Goal: Task Accomplishment & Management: Complete application form

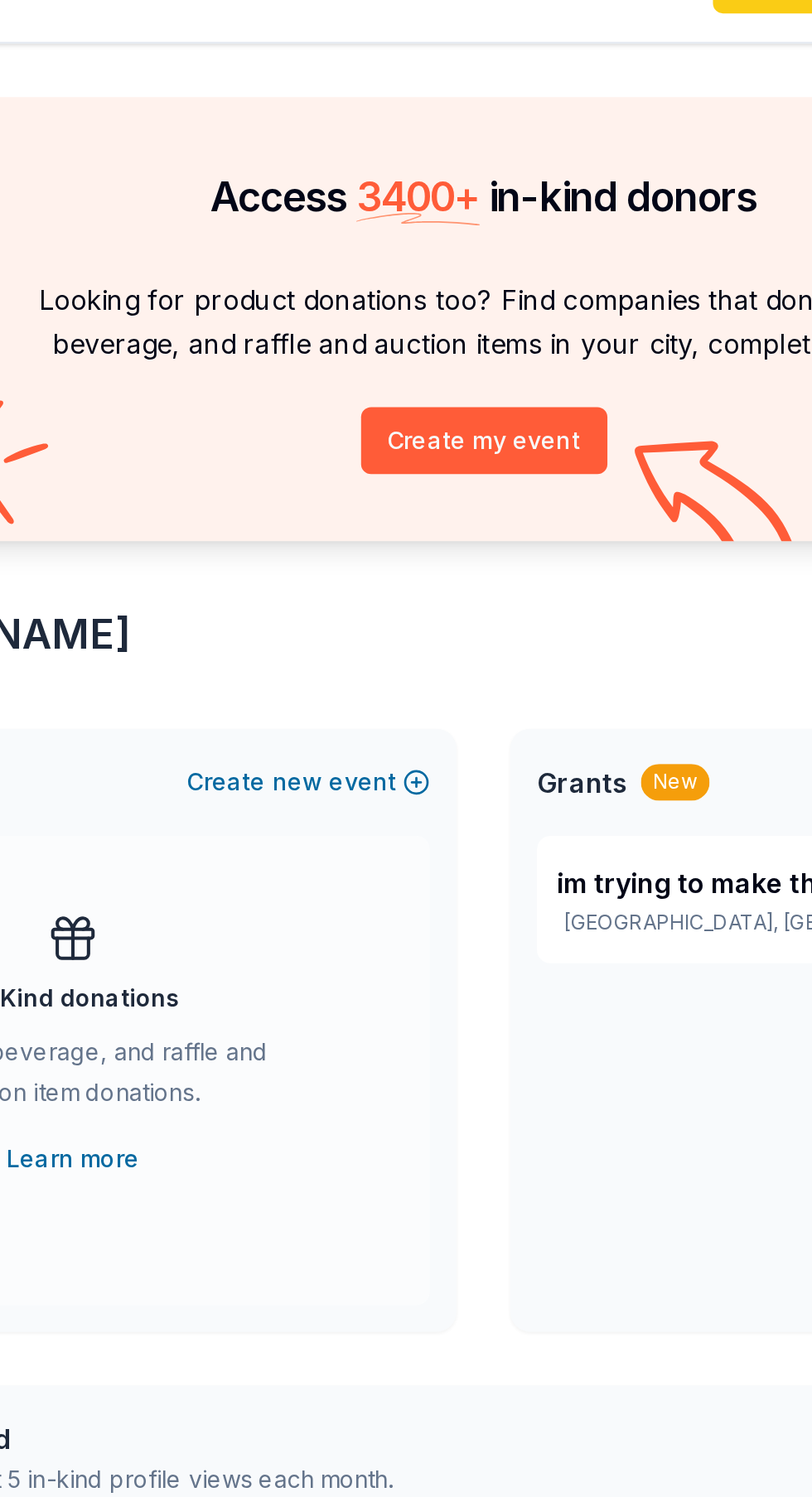
click at [394, 260] on button "Create my event" at bounding box center [406, 256] width 121 height 33
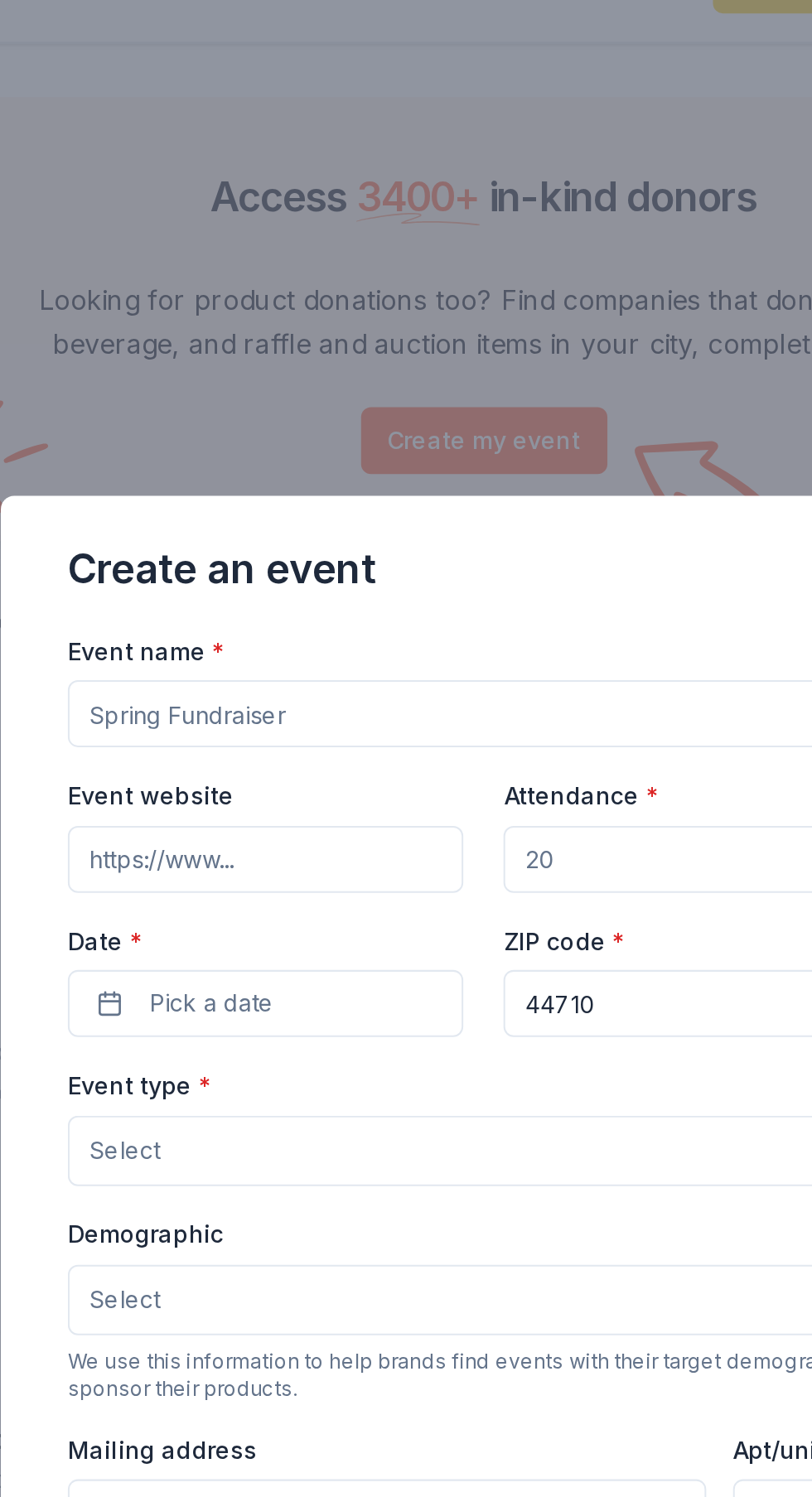
click at [244, 389] on input "Event name *" at bounding box center [406, 391] width 411 height 33
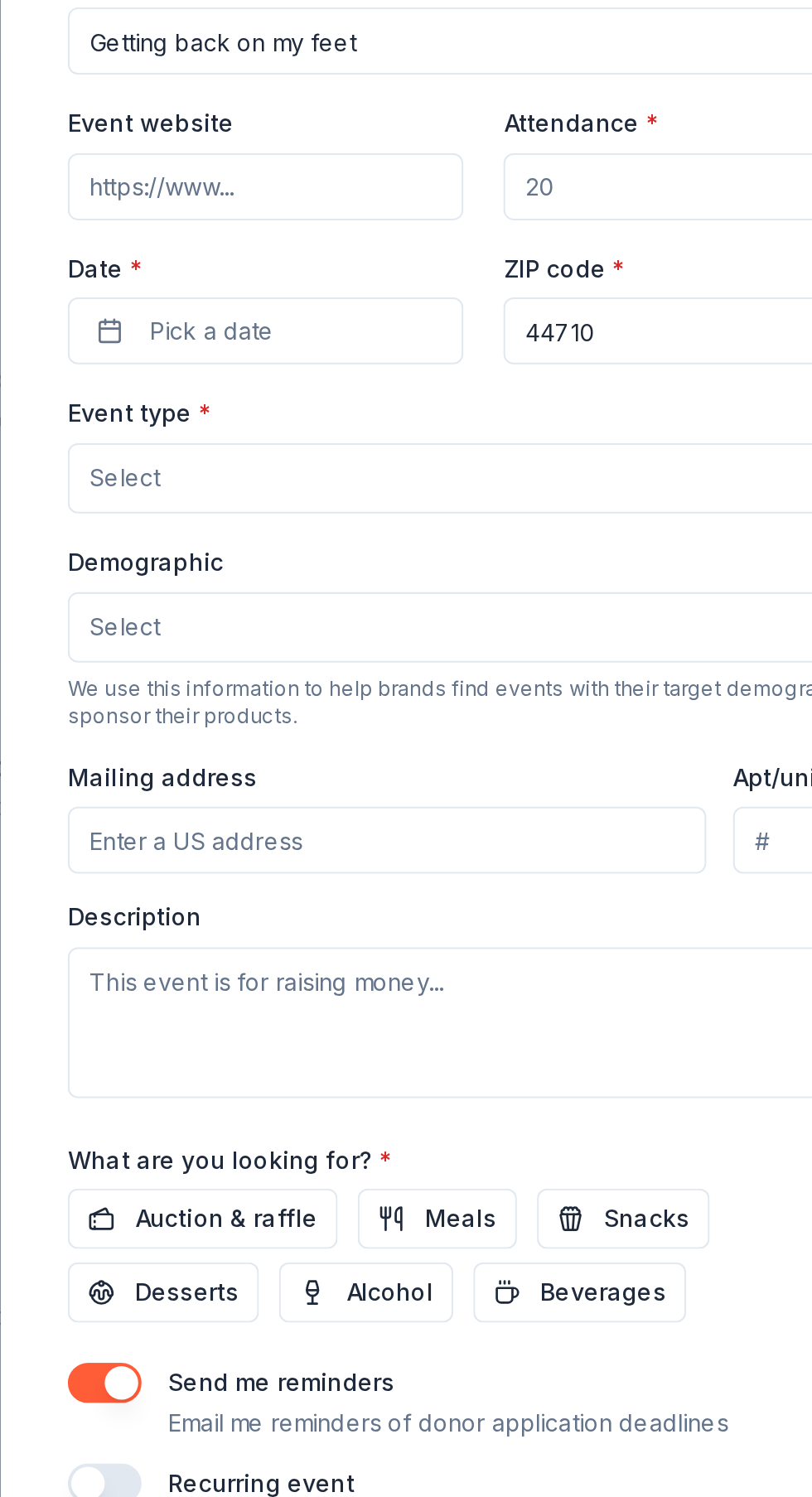
type input "Getting back on my feet"
click at [301, 459] on input "Event website" at bounding box center [298, 463] width 195 height 33
click at [322, 530] on button "Pick a date" at bounding box center [298, 534] width 195 height 33
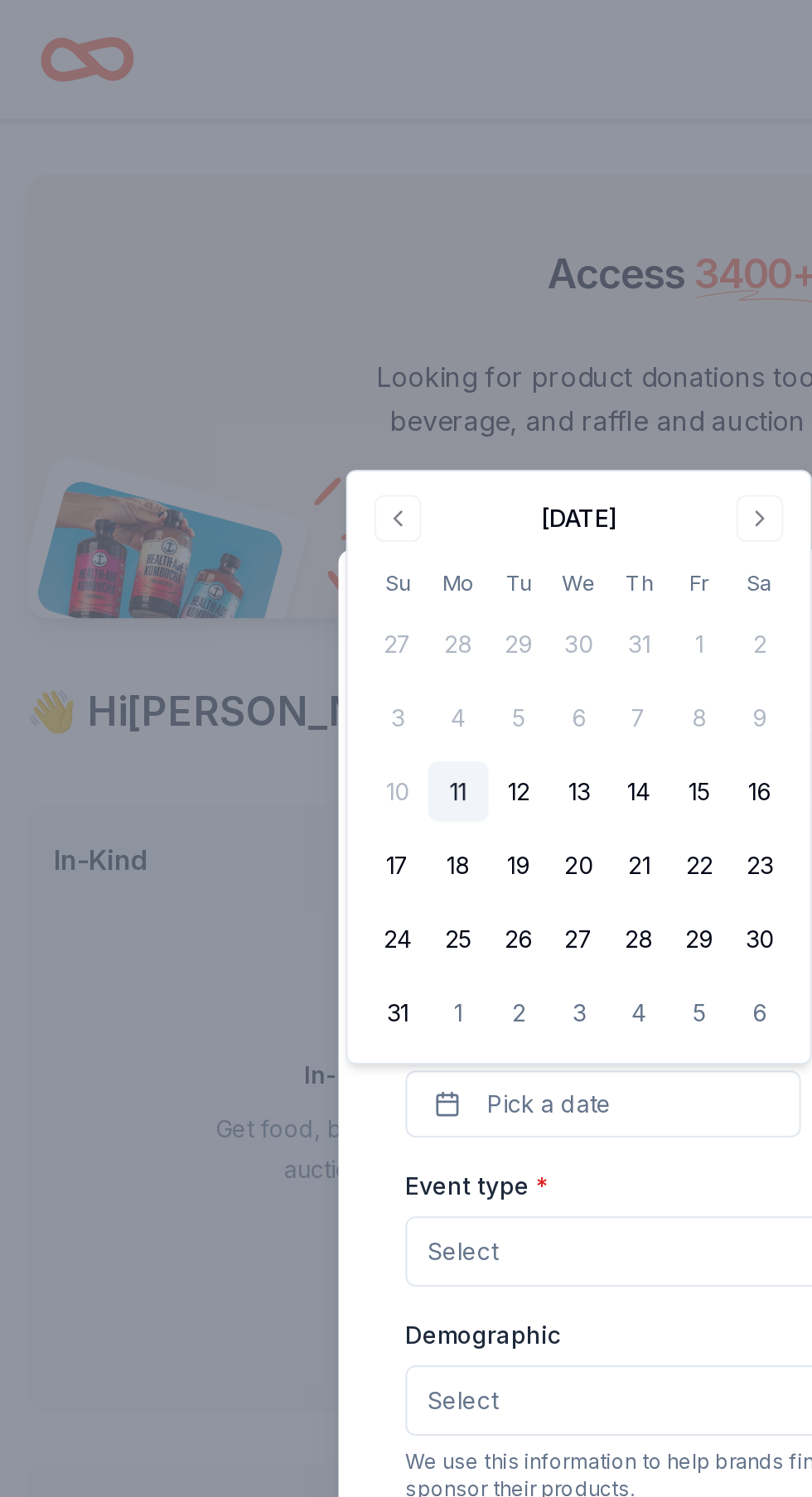
click at [352, 402] on button "15" at bounding box center [346, 392] width 30 height 30
click at [311, 623] on button "Select" at bounding box center [406, 618] width 411 height 35
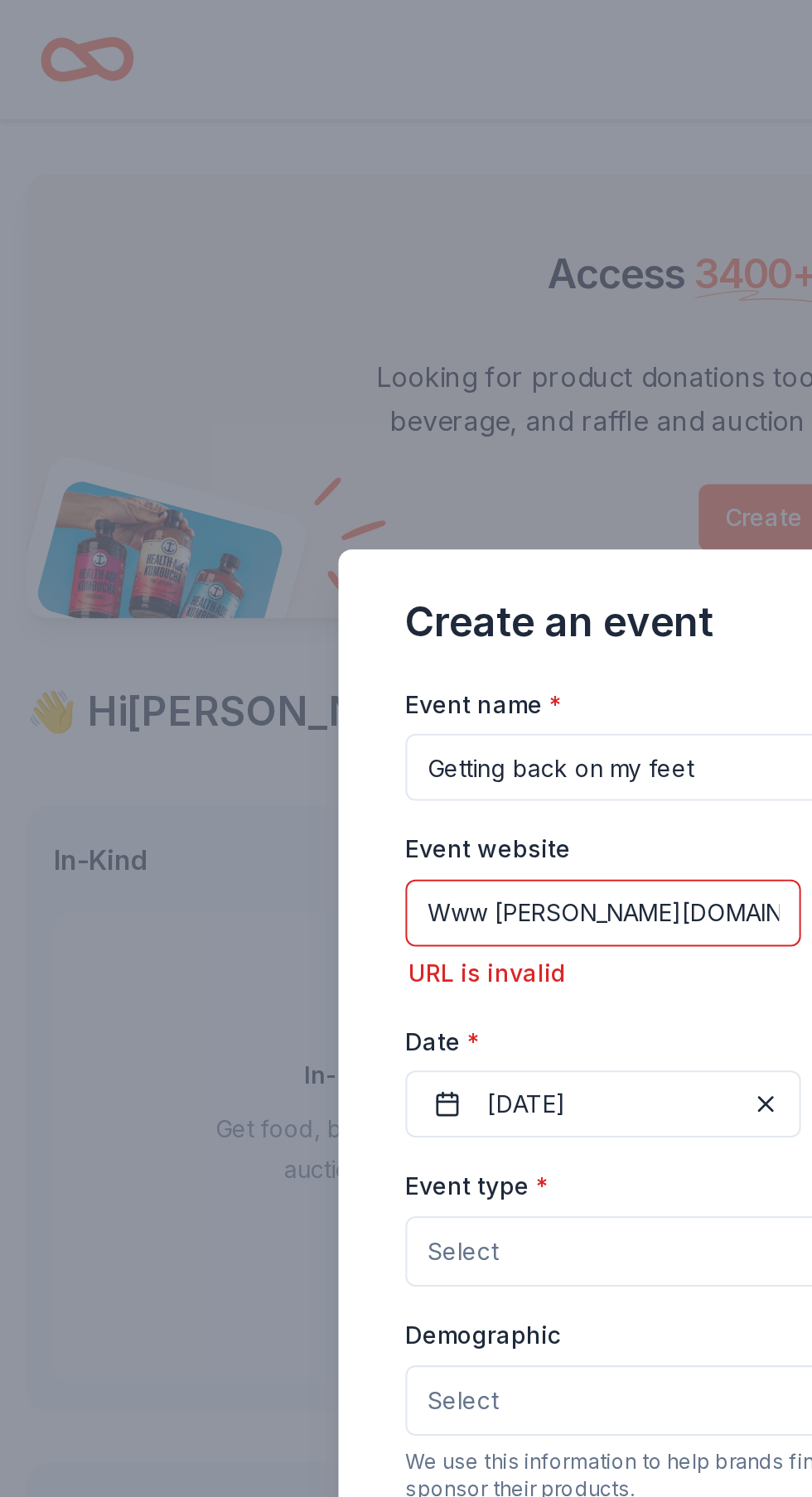
click at [371, 449] on input "Www [PERSON_NAME][DOMAIN_NAME]" at bounding box center [298, 451] width 195 height 33
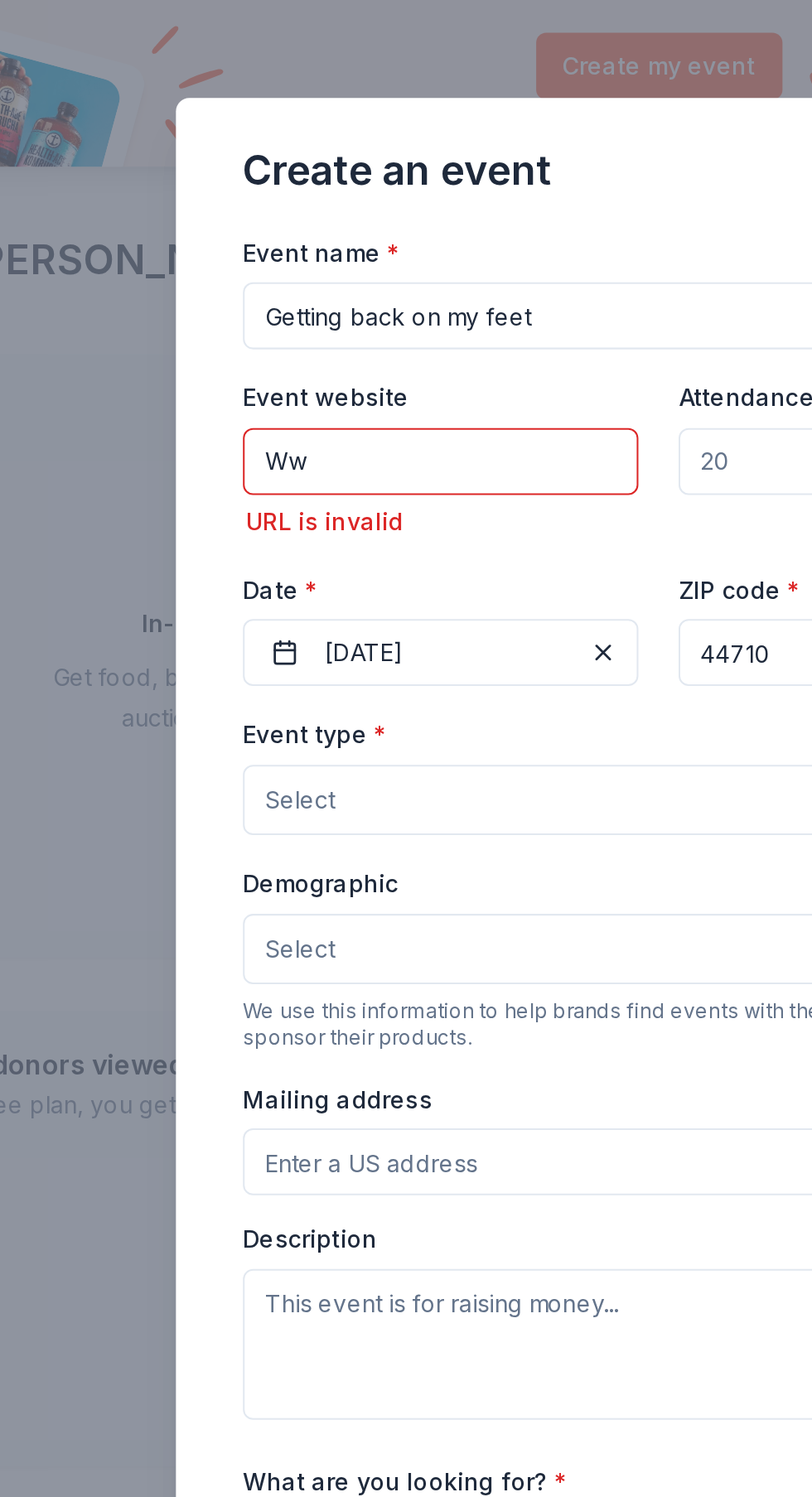
type input "W"
type input "[PERSON_NAME]"
type input "[EMAIL_ADDRESS][DOMAIN_NAME]"
click at [216, 613] on span "Select" at bounding box center [228, 619] width 35 height 20
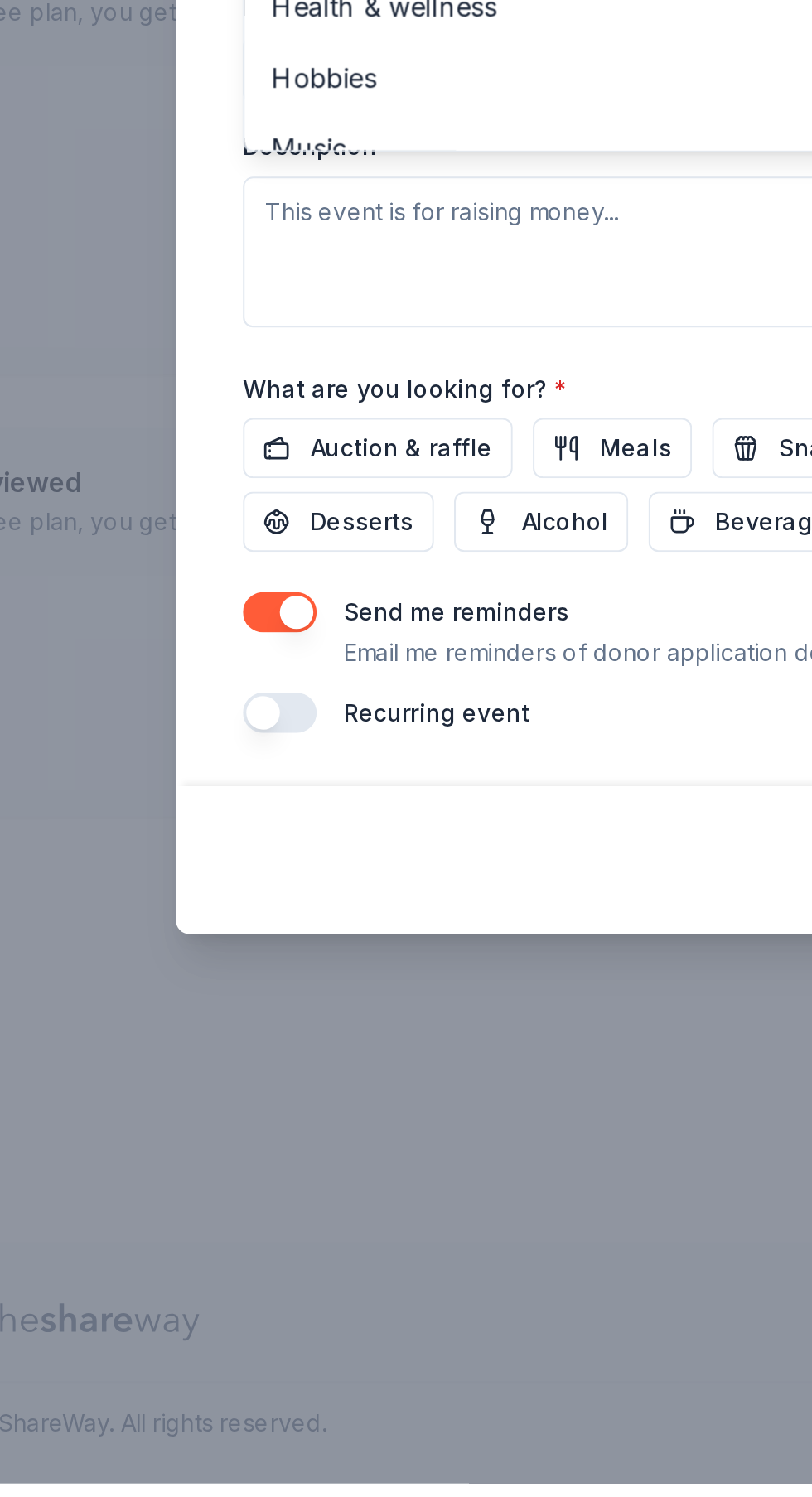
click at [278, 749] on div "Food & drink" at bounding box center [406, 732] width 409 height 35
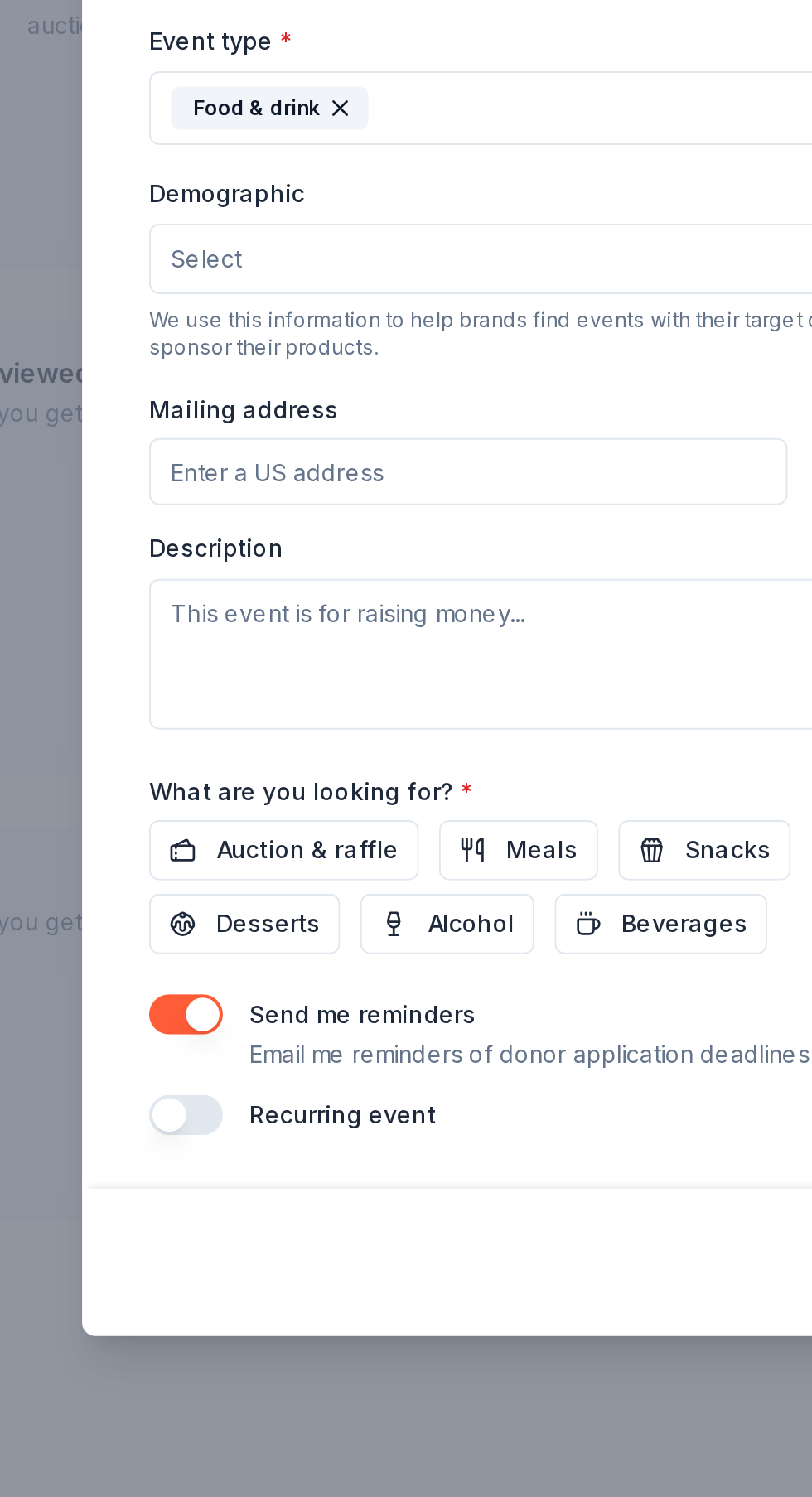
click at [371, 637] on button "Food & drink" at bounding box center [406, 619] width 411 height 37
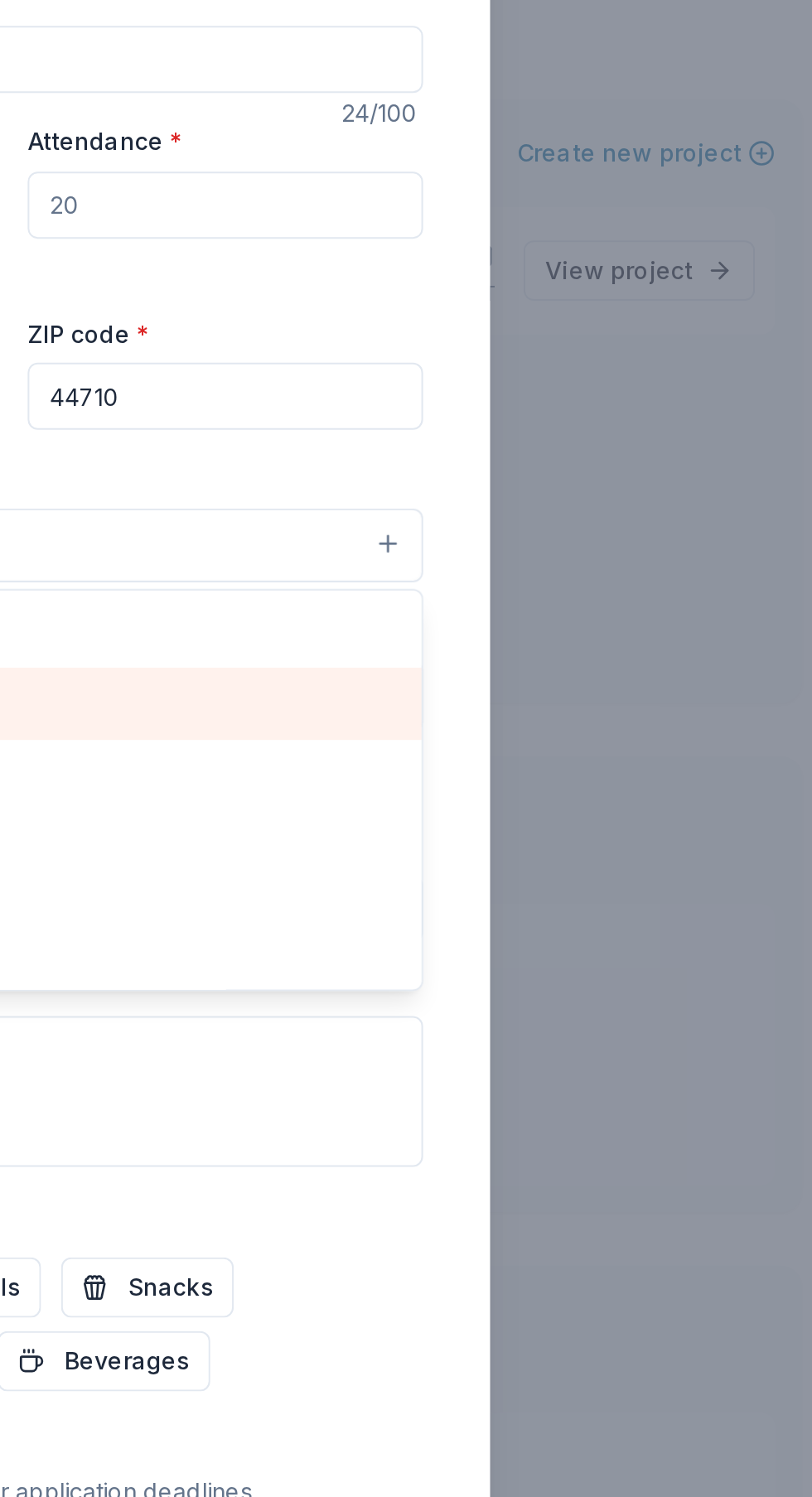
click at [606, 714] on div "Business & professional" at bounding box center [406, 697] width 409 height 35
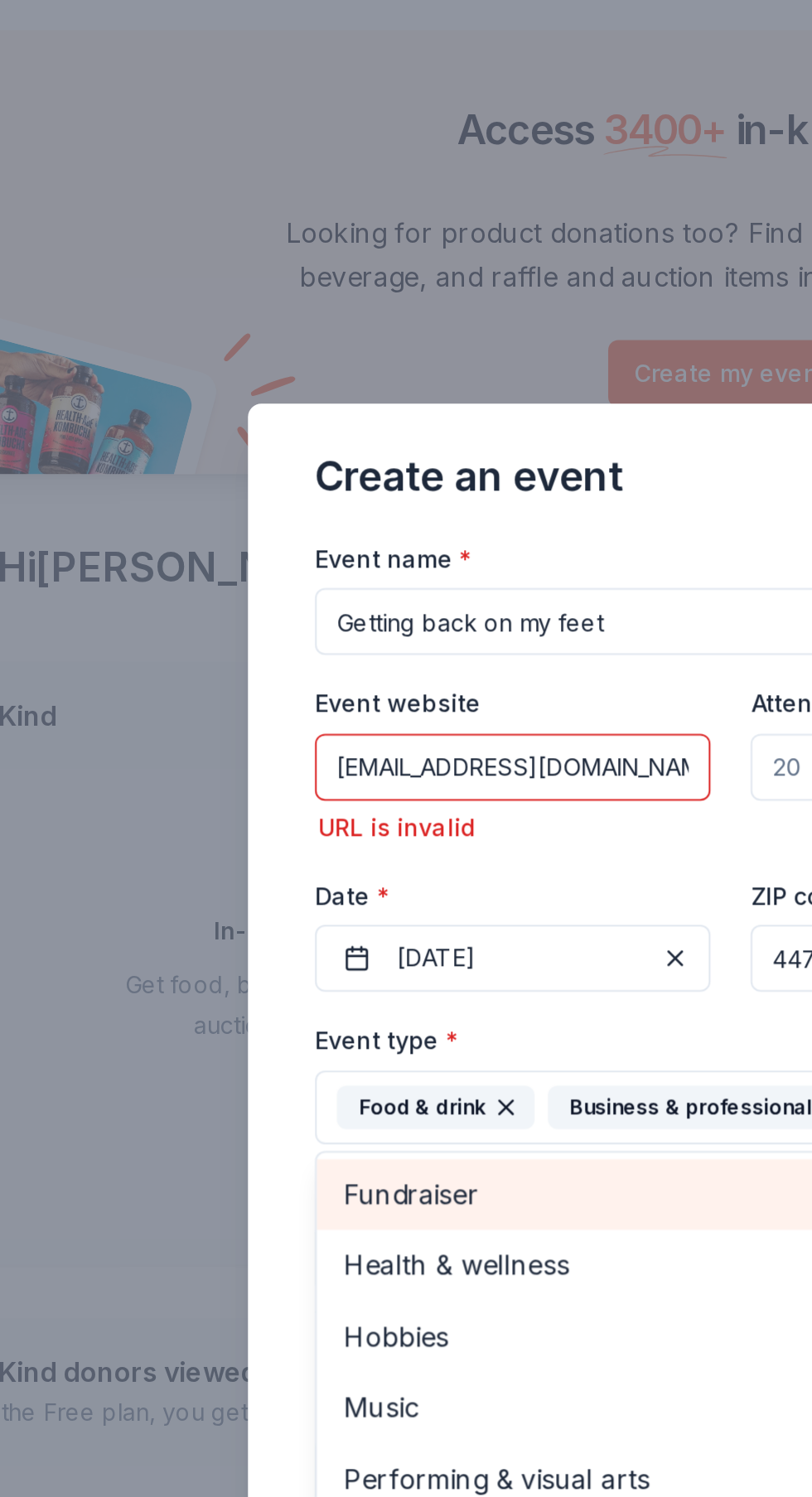
click at [266, 661] on span "Fundraiser" at bounding box center [406, 662] width 383 height 22
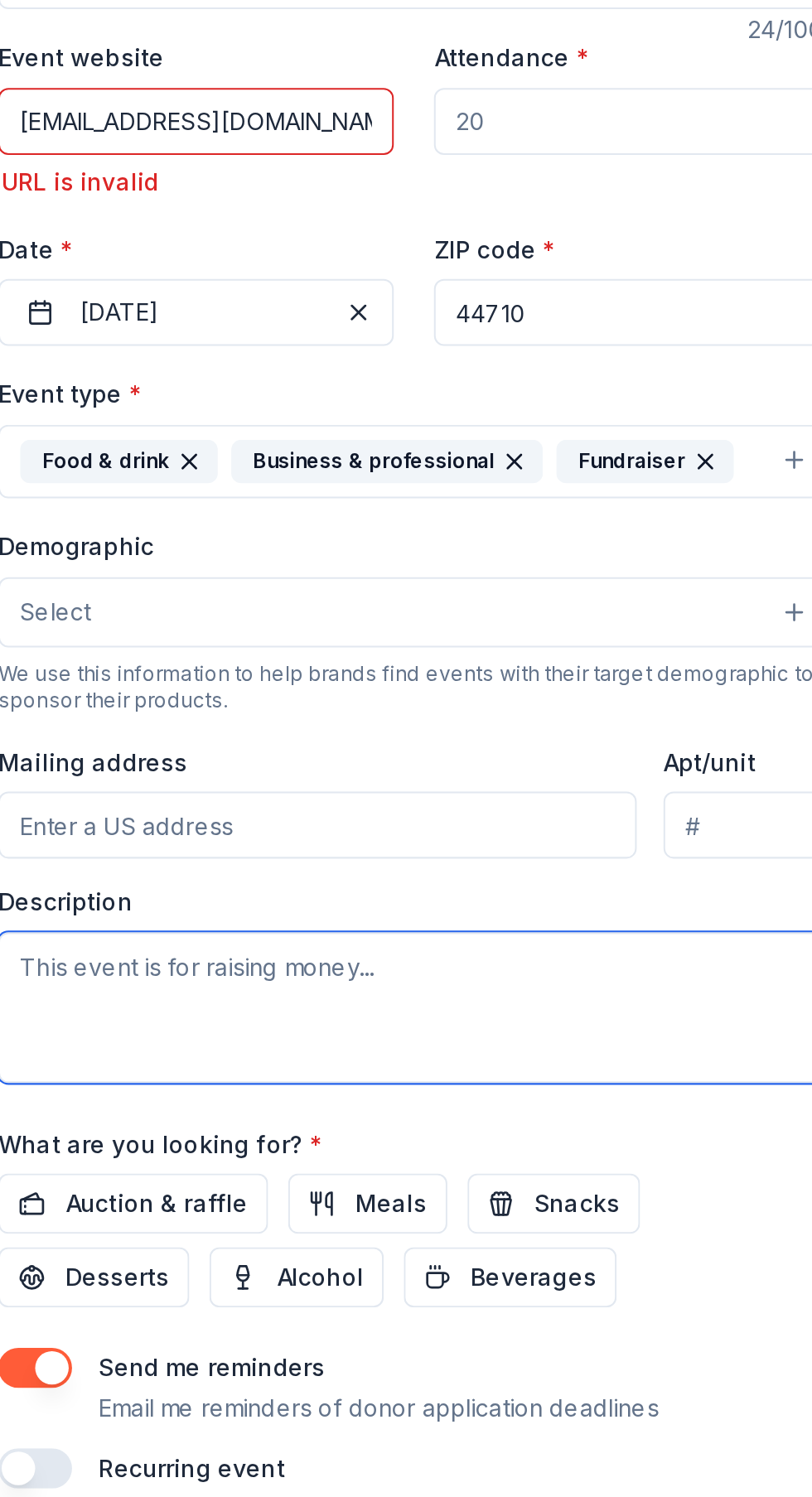
click at [484, 926] on textarea at bounding box center [406, 889] width 411 height 75
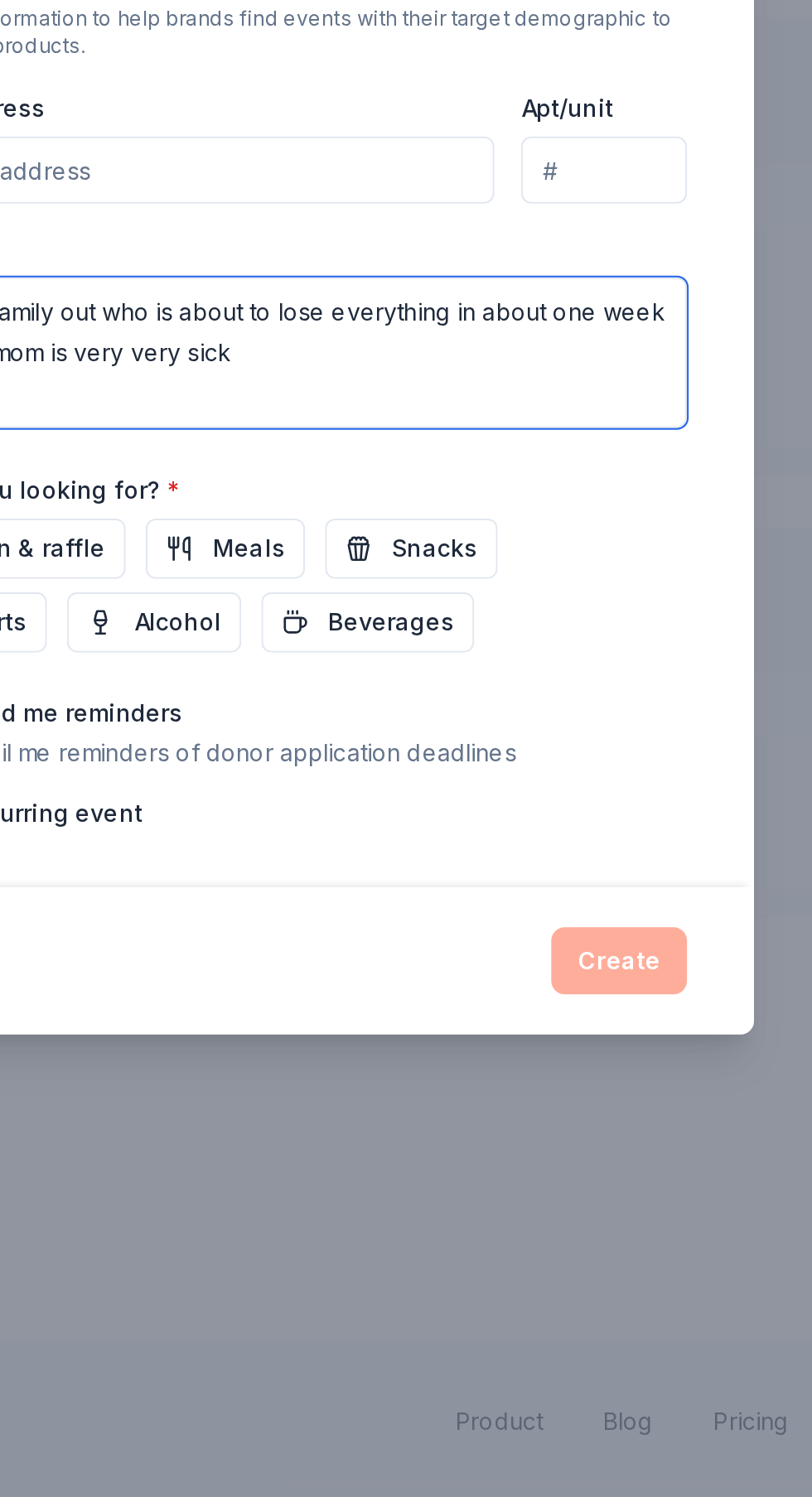
type textarea "Helping a family out who is about to lose everything in about one week and ther…"
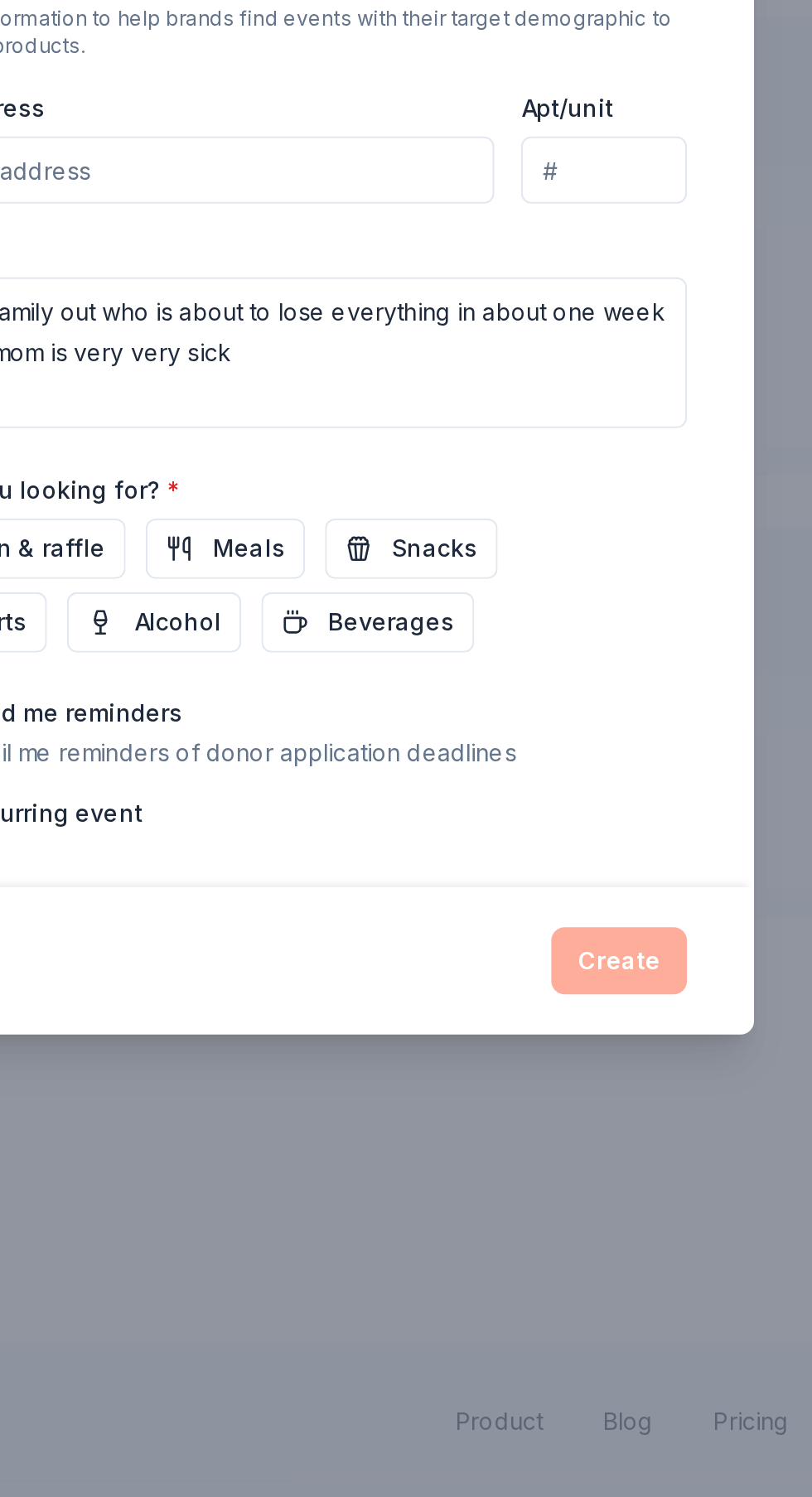
click at [396, 983] on span "Meals" at bounding box center [395, 986] width 36 height 20
click at [401, 1008] on button "Beverages" at bounding box center [453, 1022] width 105 height 30
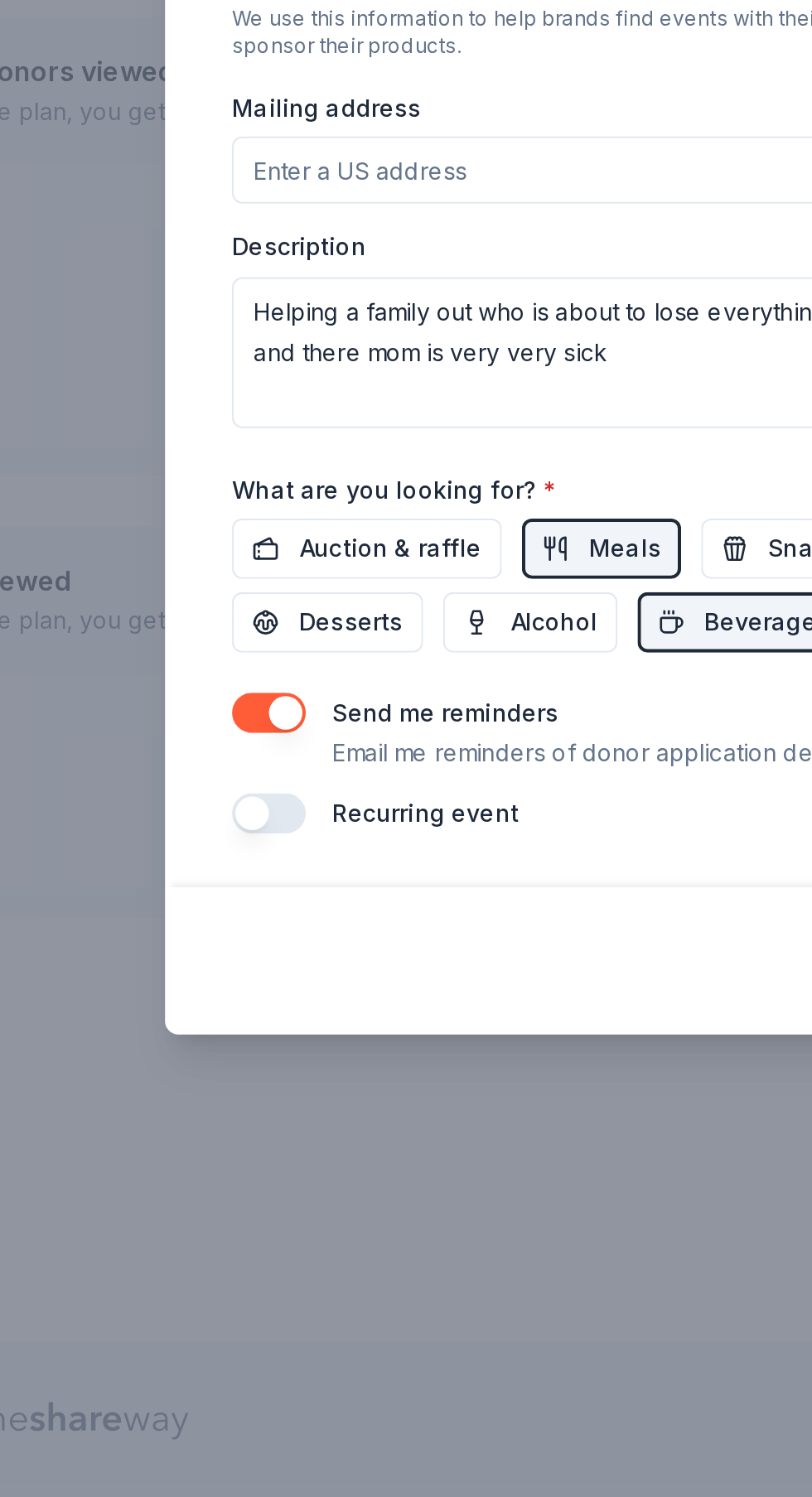
click at [225, 1115] on button "button" at bounding box center [218, 1117] width 37 height 20
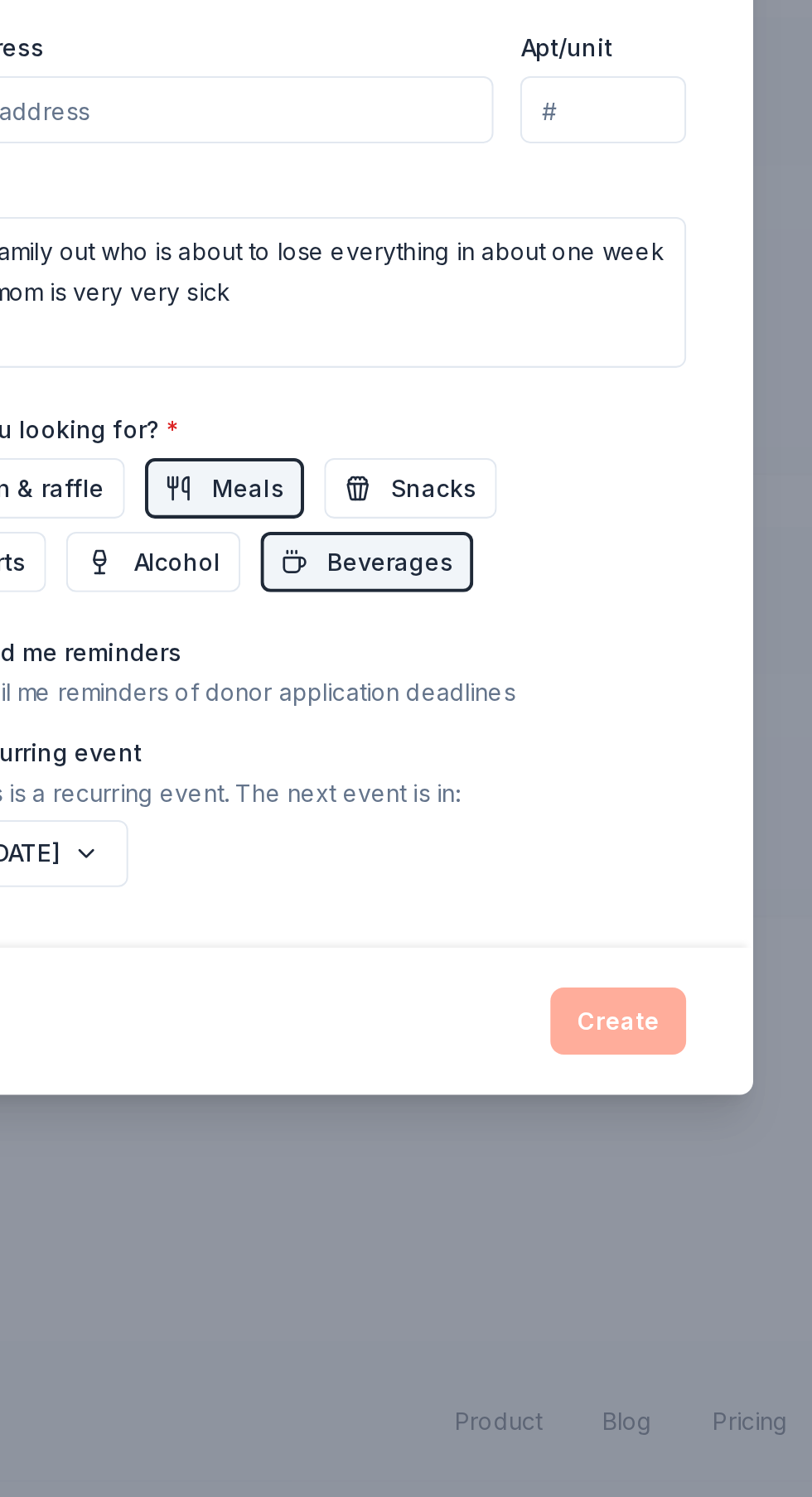
click at [601, 1218] on div "Create" at bounding box center [406, 1219] width 411 height 33
click at [607, 1216] on div "Create" at bounding box center [406, 1219] width 411 height 33
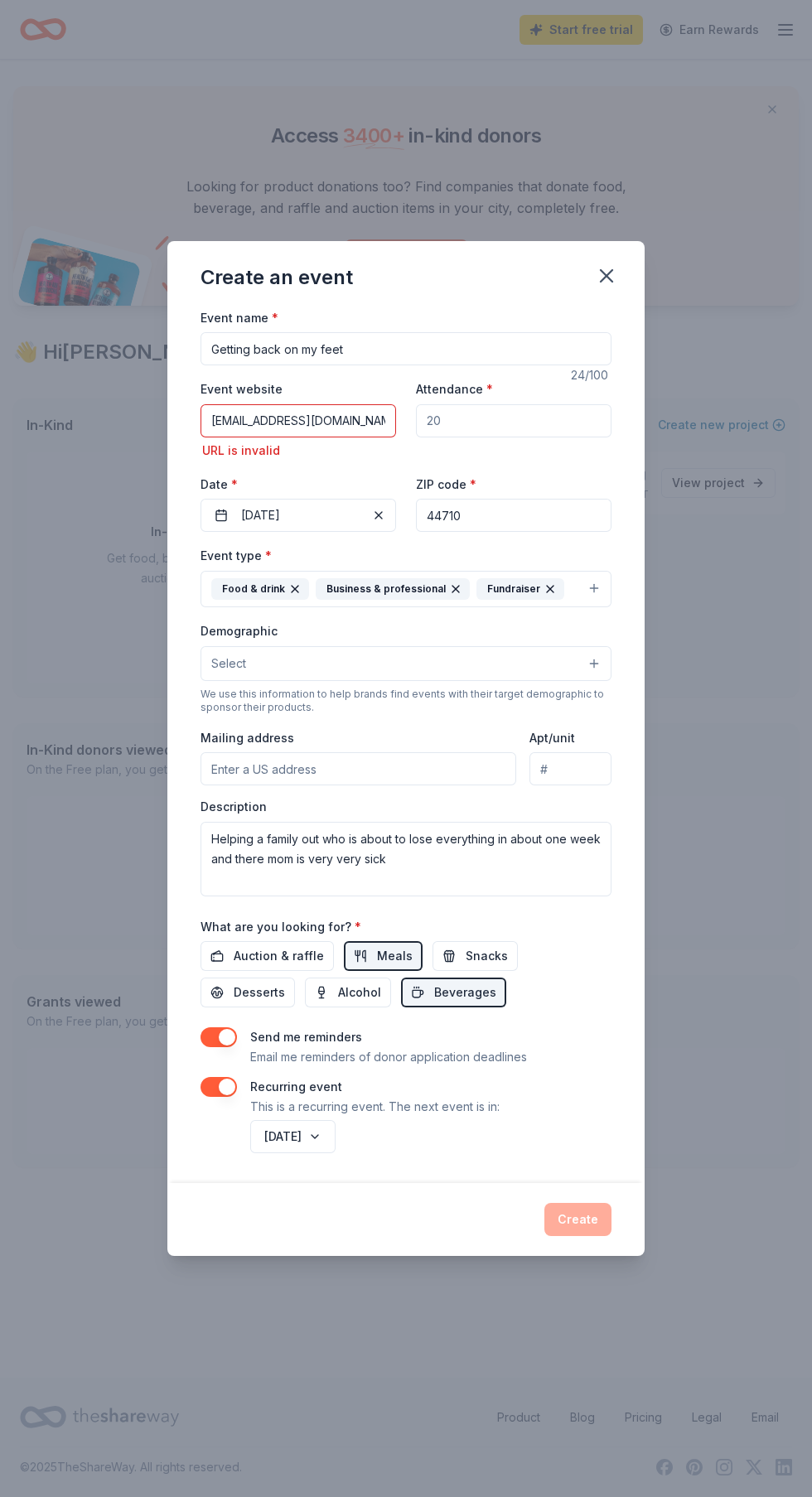
click at [308, 418] on input "[EMAIL_ADDRESS][DOMAIN_NAME]" at bounding box center [298, 421] width 195 height 33
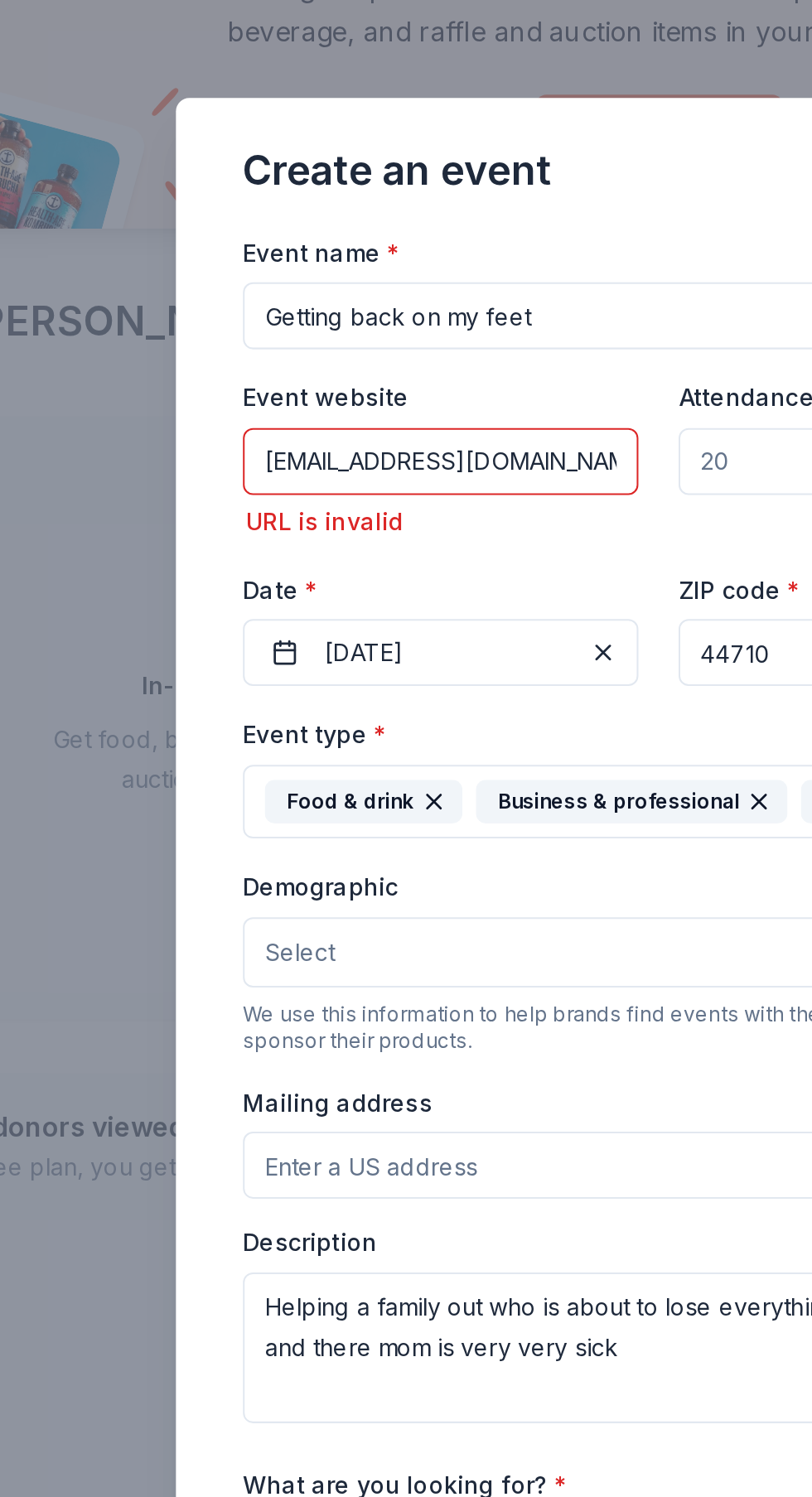
click at [228, 459] on div "URL is invalid" at bounding box center [298, 450] width 195 height 20
click at [242, 456] on div "URL is invalid" at bounding box center [298, 450] width 195 height 20
click at [378, 423] on input "[EMAIL_ADDRESS][DOMAIN_NAME]" at bounding box center [298, 421] width 195 height 33
type input "j"
type input "Gofund [DOMAIN_NAME]"
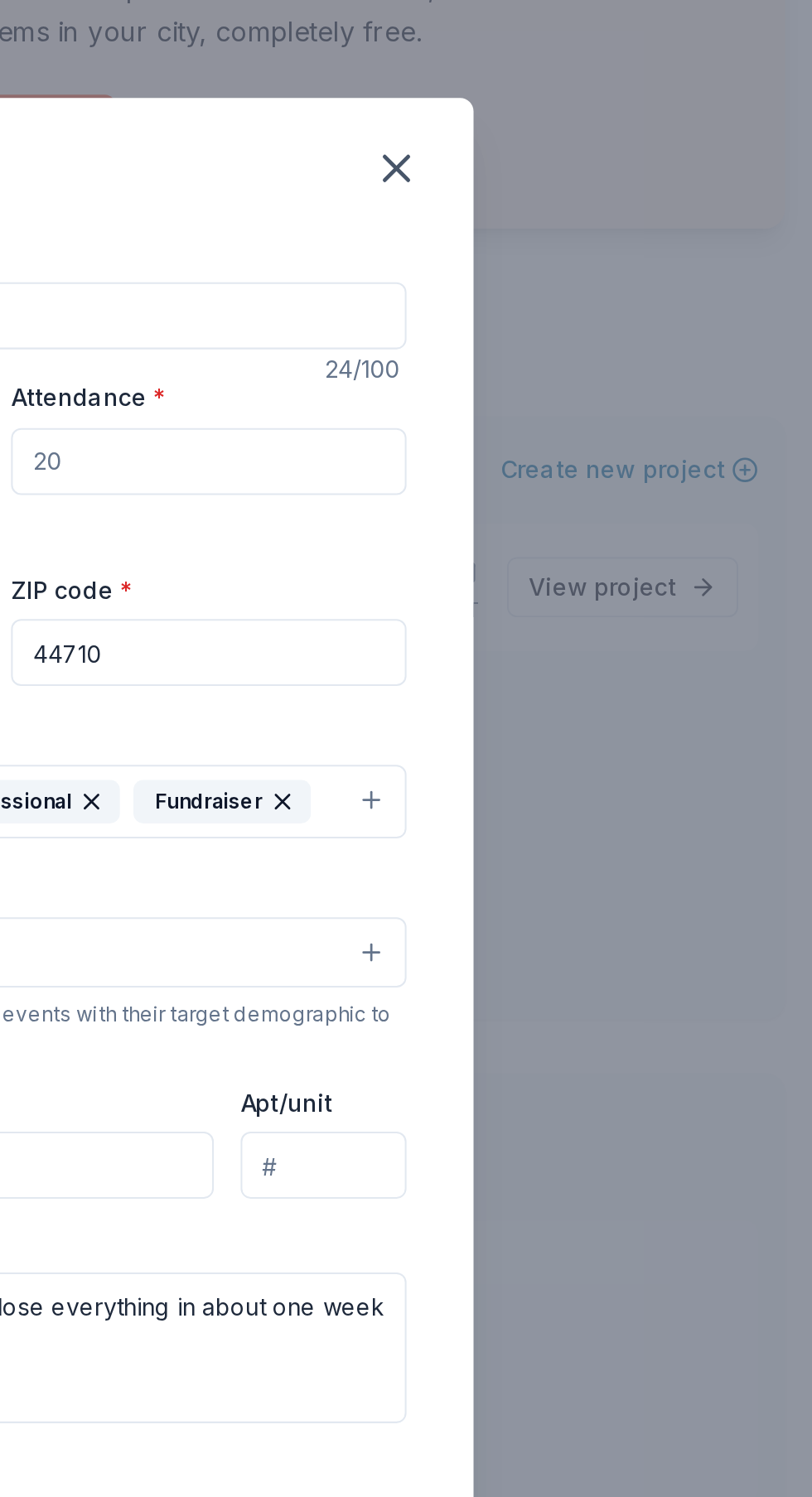
click at [618, 290] on div "Create an event" at bounding box center [406, 274] width 477 height 67
click at [619, 270] on button "button" at bounding box center [606, 276] width 37 height 37
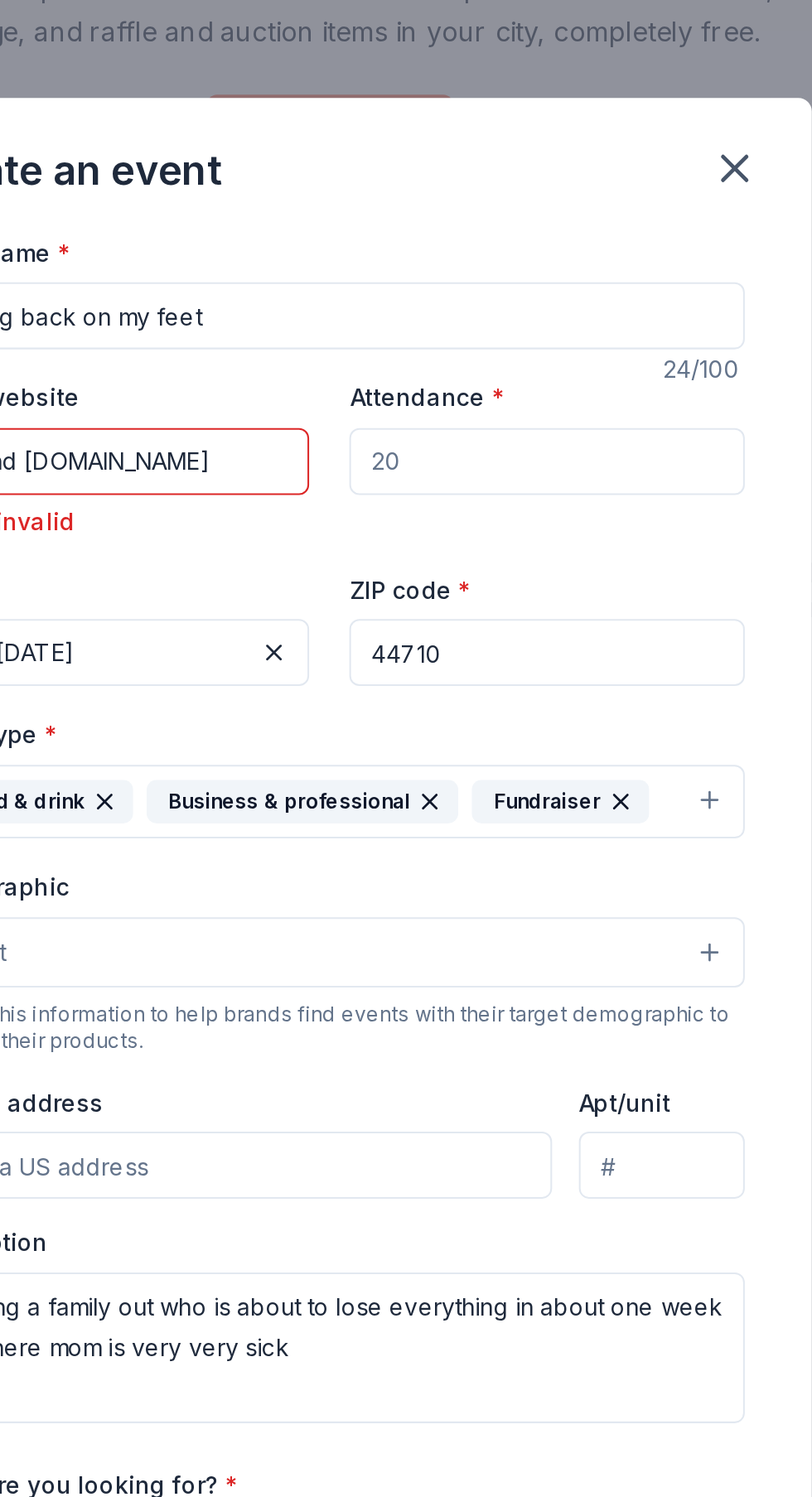
click at [611, 290] on button "button" at bounding box center [606, 276] width 37 height 37
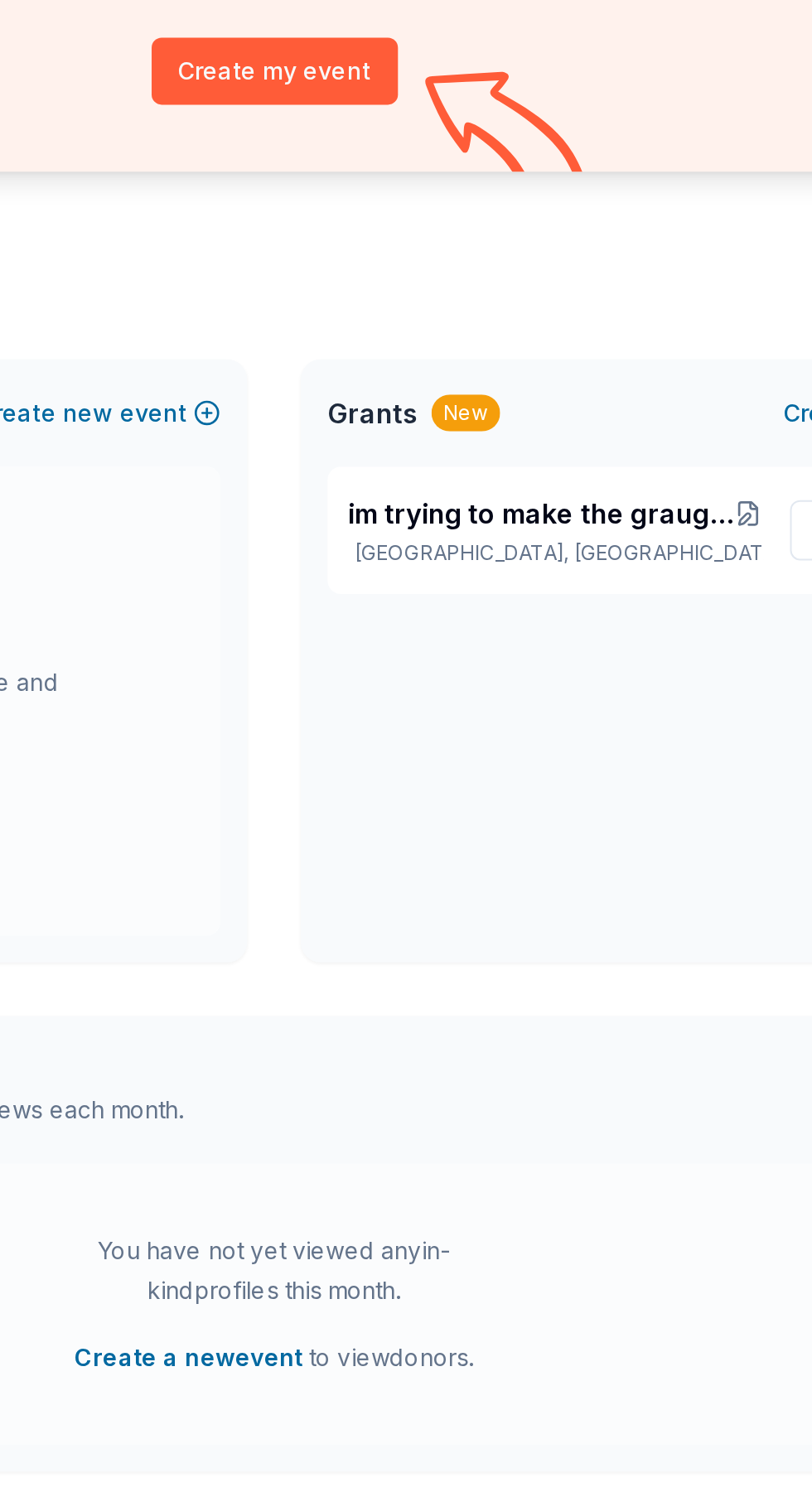
click at [403, 895] on button "Create a new event" at bounding box center [363, 892] width 112 height 20
